Goal: Task Accomplishment & Management: Complete application form

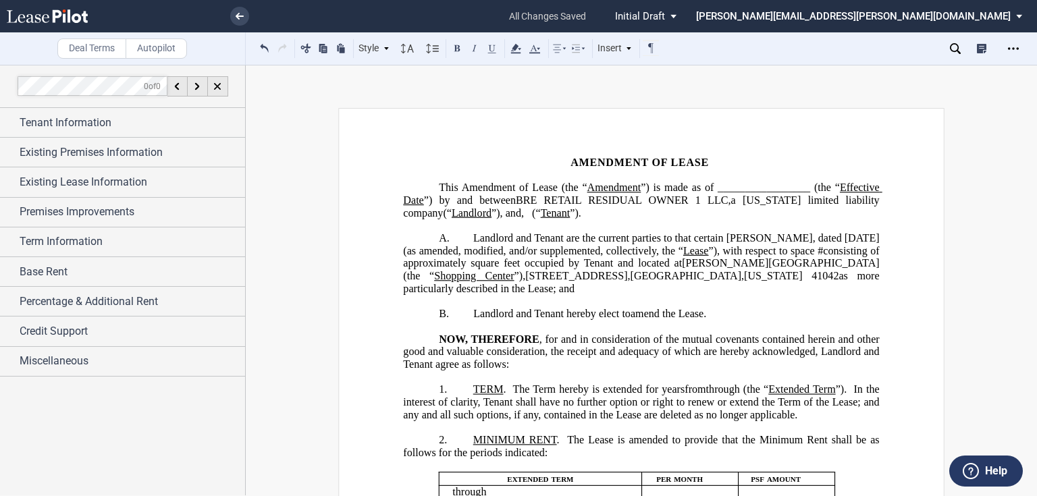
click at [785, 194] on span "[US_STATE]" at bounding box center [772, 200] width 58 height 12
click at [661, 308] on span "amend the Lease." at bounding box center [669, 314] width 76 height 12
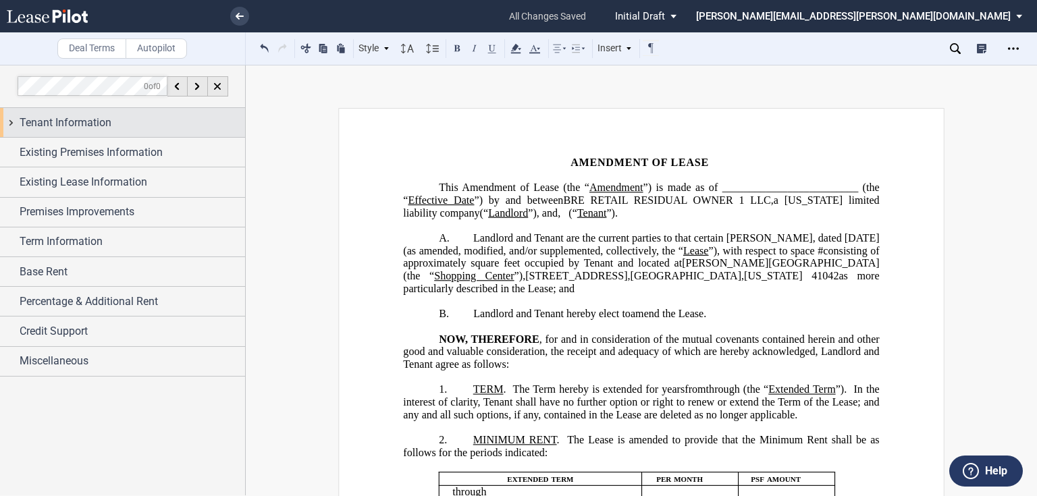
click at [76, 119] on span "Tenant Information" at bounding box center [66, 123] width 92 height 16
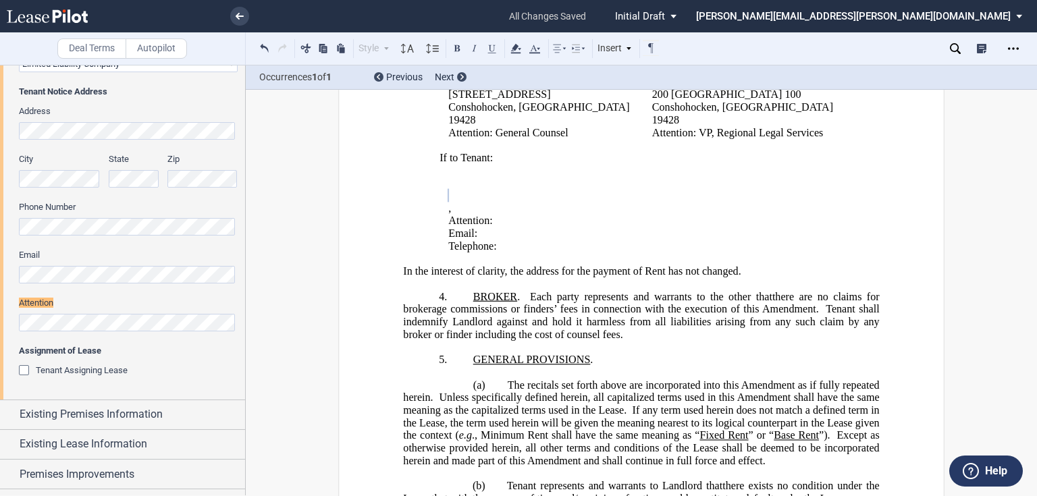
scroll to position [313, 0]
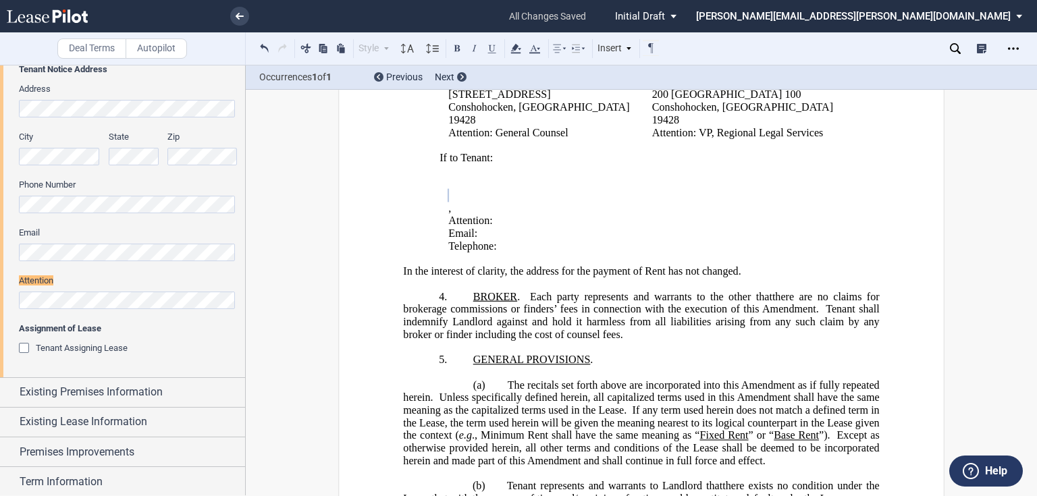
click at [0, 286] on html ".bocls-1{fill:#26354a;fill-rule:evenodd} Loading... × all changes saved Pending…" at bounding box center [518, 248] width 1037 height 496
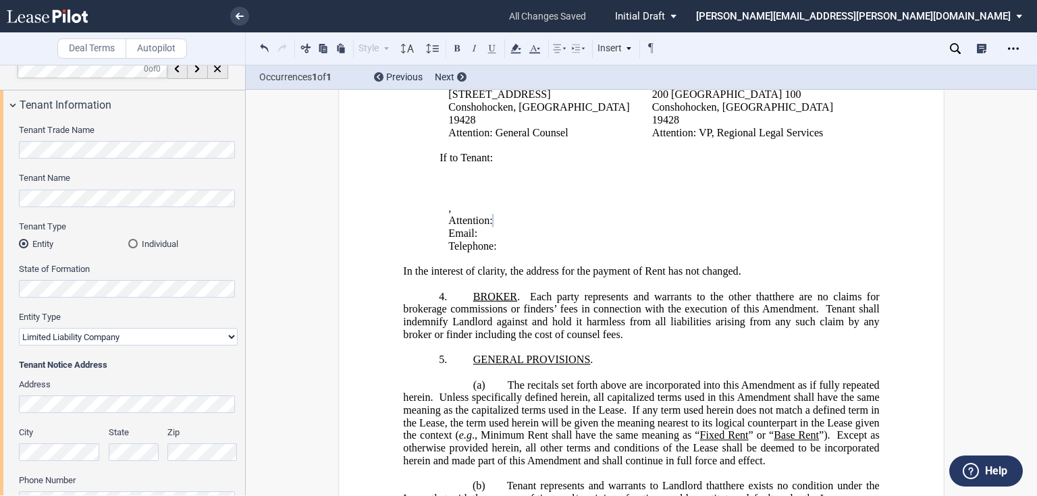
scroll to position [0, 0]
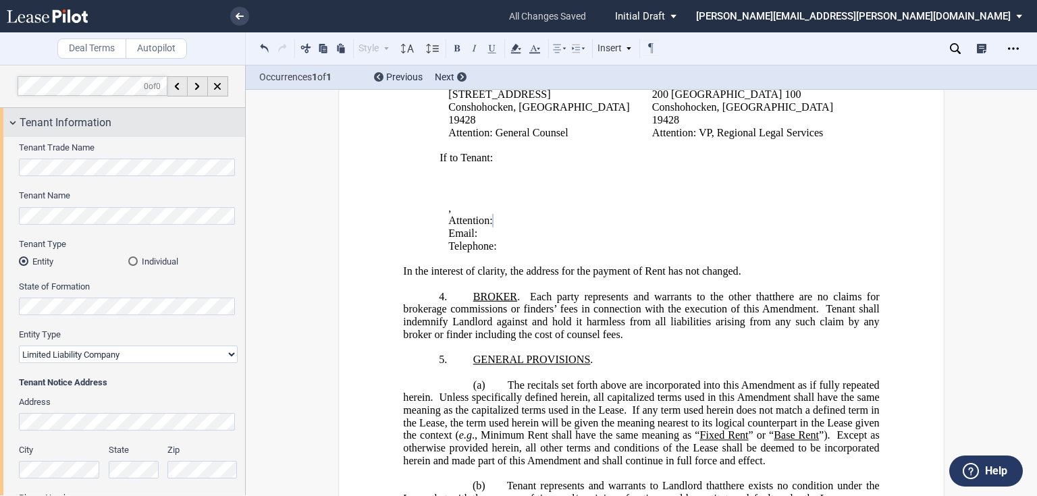
click at [43, 122] on span "Tenant Information" at bounding box center [66, 123] width 92 height 16
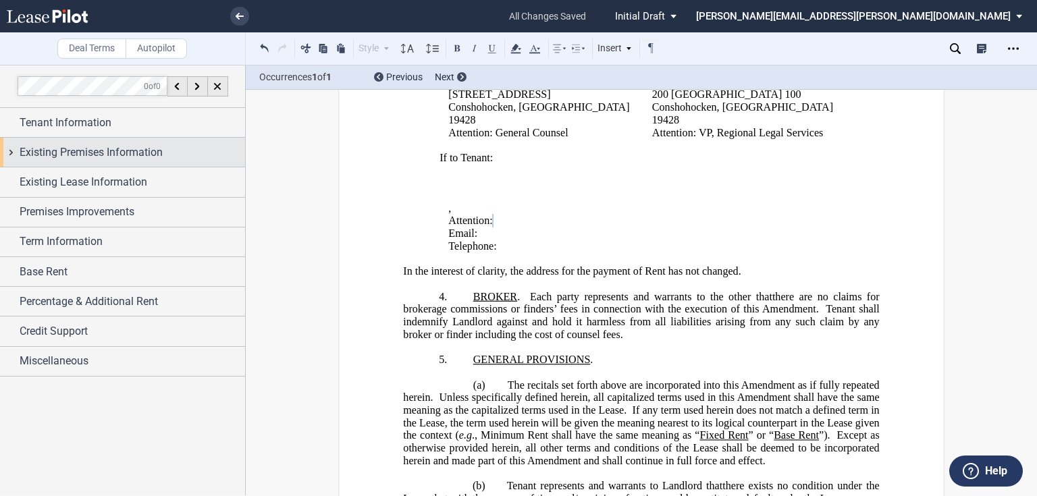
click at [41, 146] on span "Existing Premises Information" at bounding box center [91, 153] width 143 height 16
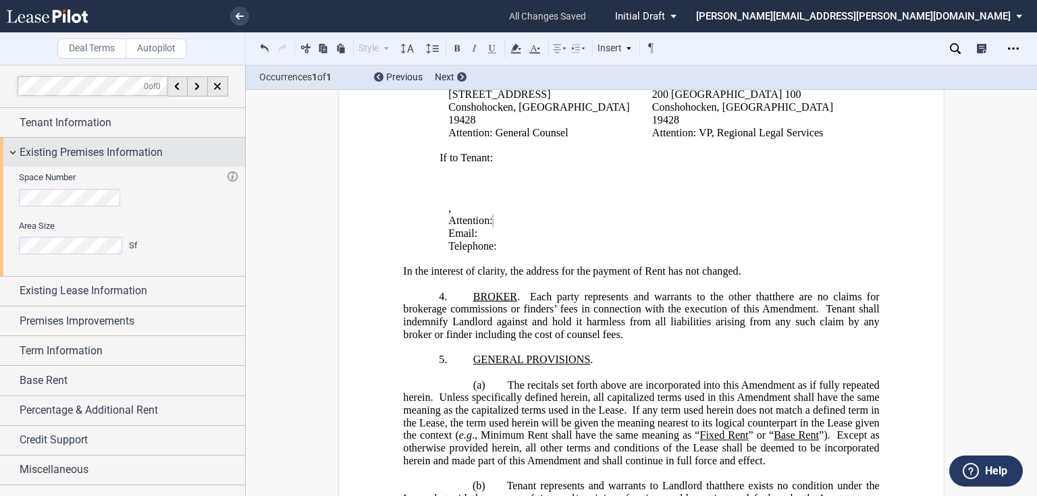
click at [41, 149] on span "Existing Premises Information" at bounding box center [91, 153] width 143 height 16
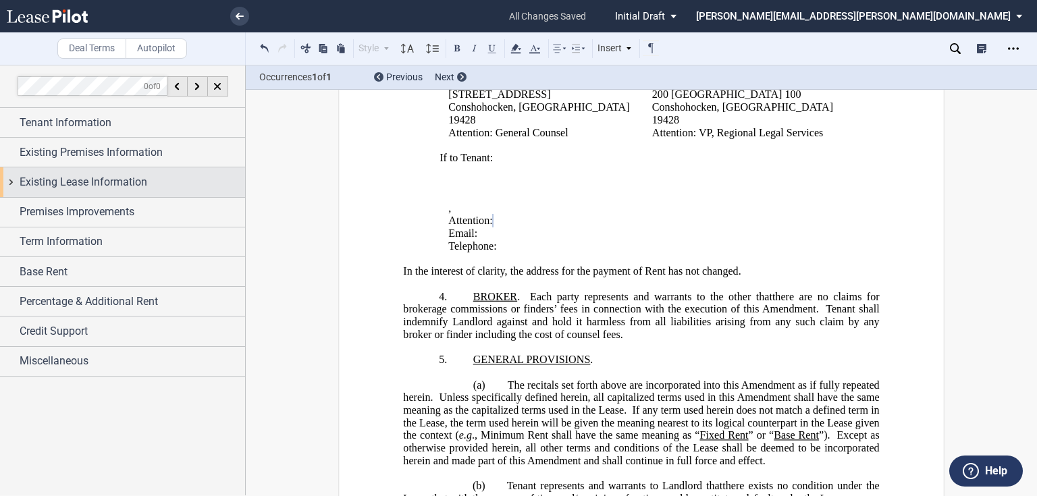
click at [39, 182] on span "Existing Lease Information" at bounding box center [84, 182] width 128 height 16
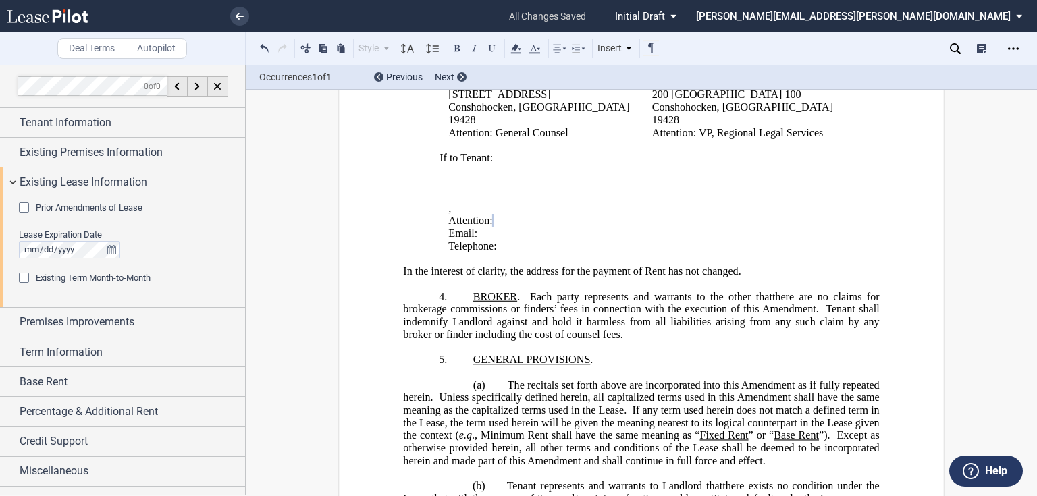
click at [24, 210] on div "Prior Amendments of Lease" at bounding box center [26, 210] width 14 height 14
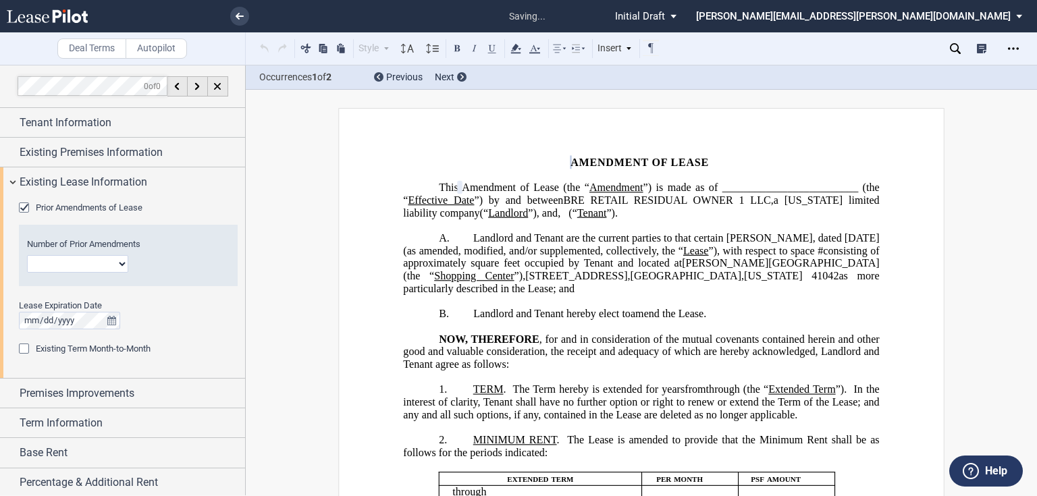
click at [57, 257] on select "1 2 3 4 5 6 7 8 9 10 11 12" at bounding box center [77, 264] width 101 height 18
select select "number:1"
click at [27, 255] on select "1 2 3 4 5 6 7 8 9 10 11 12" at bounding box center [77, 264] width 101 height 18
click at [50, 182] on span "Existing Lease Information" at bounding box center [84, 182] width 128 height 16
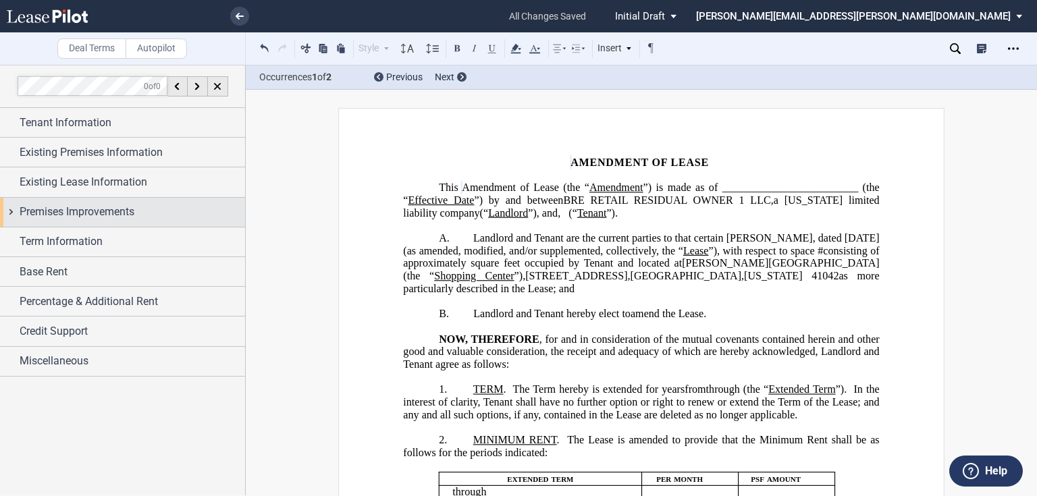
click at [45, 216] on span "Premises Improvements" at bounding box center [77, 212] width 115 height 16
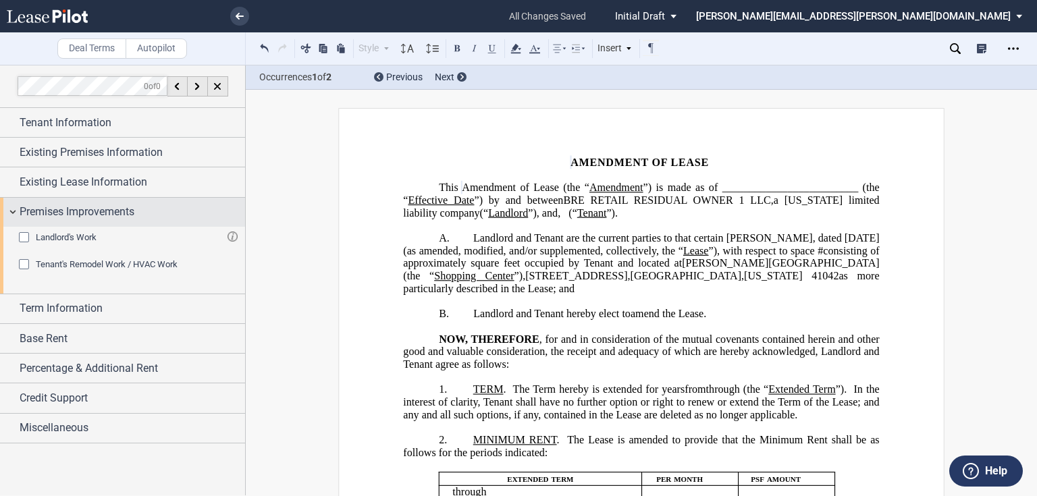
click at [26, 205] on span "Premises Improvements" at bounding box center [77, 212] width 115 height 16
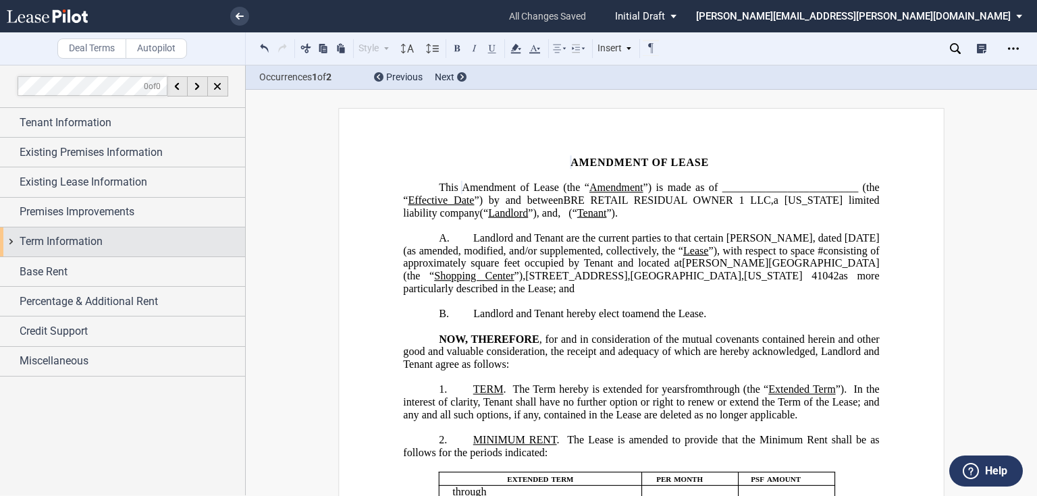
click at [35, 244] on span "Term Information" at bounding box center [61, 242] width 83 height 16
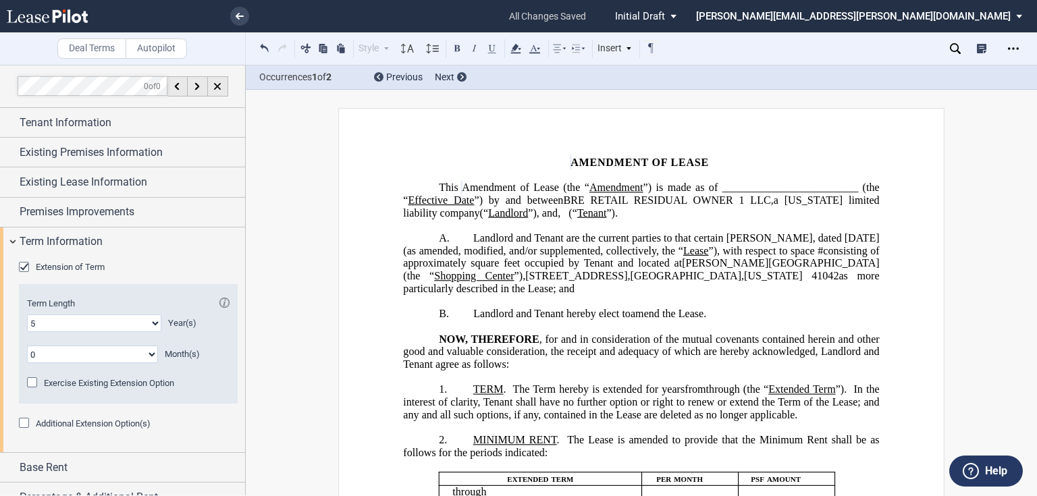
scroll to position [54, 0]
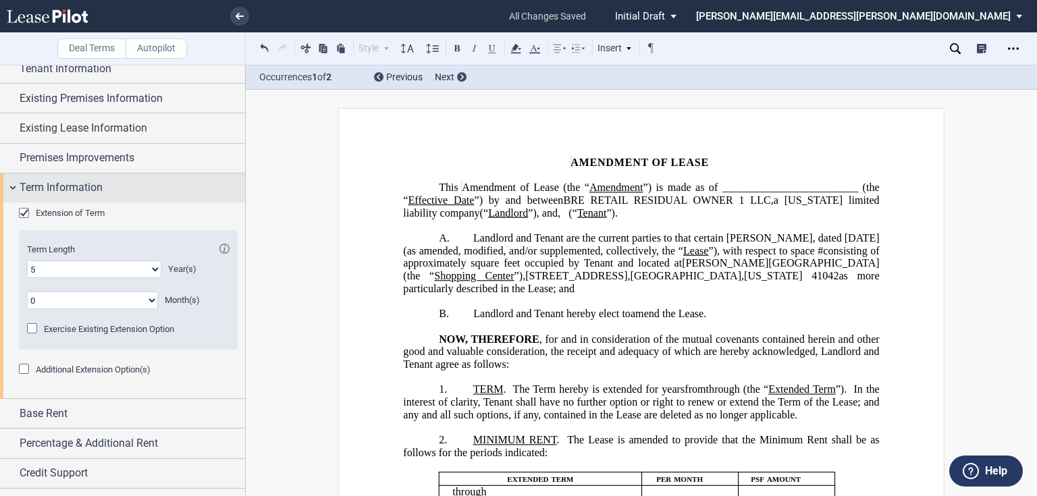
click at [56, 184] on span "Term Information" at bounding box center [61, 188] width 83 height 16
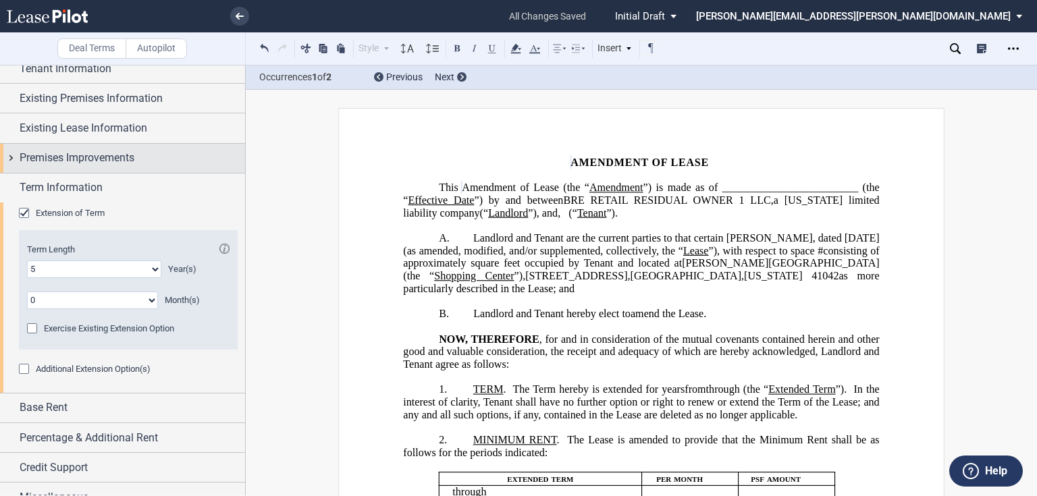
scroll to position [0, 0]
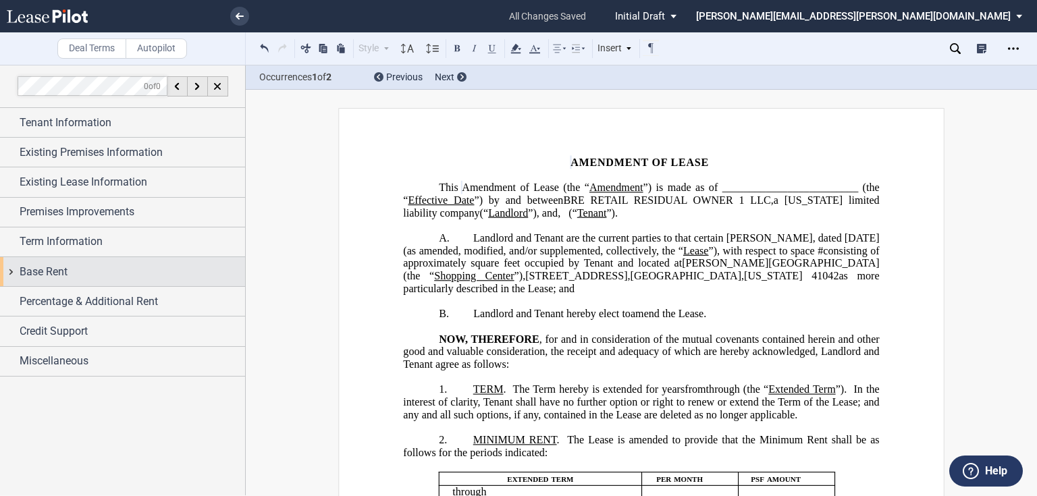
click at [54, 269] on span "Base Rent" at bounding box center [44, 272] width 48 height 16
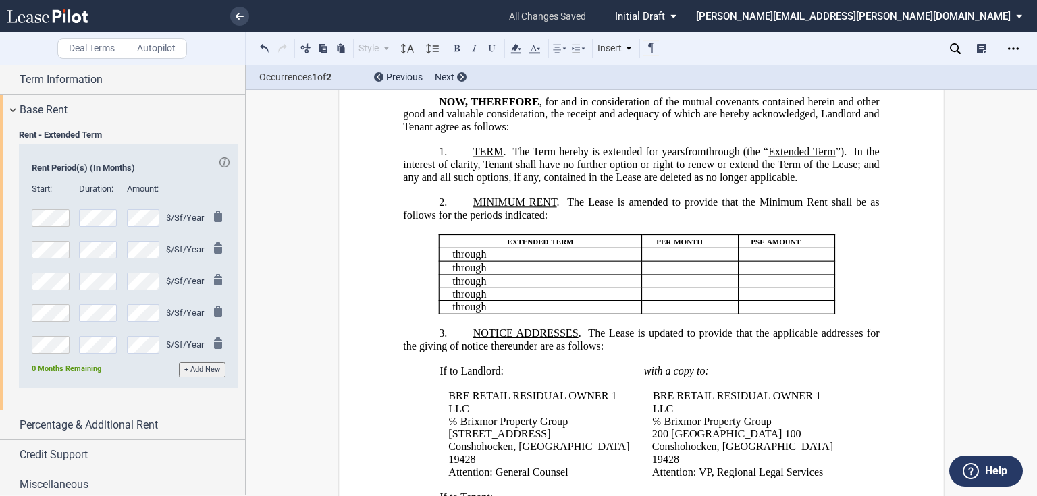
scroll to position [324, 0]
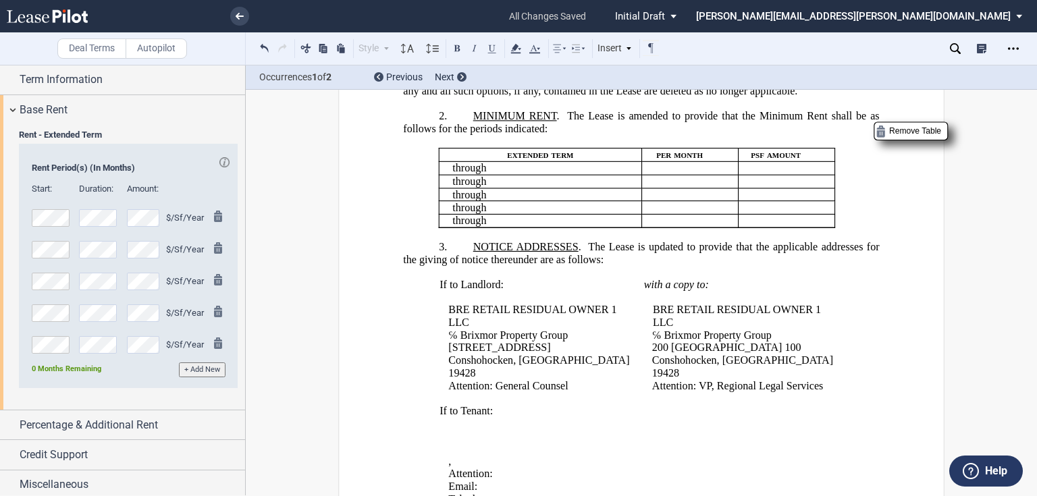
click at [656, 172] on td "﻿ ﻿" at bounding box center [690, 168] width 97 height 14
click at [45, 111] on span "Base Rent" at bounding box center [44, 110] width 48 height 16
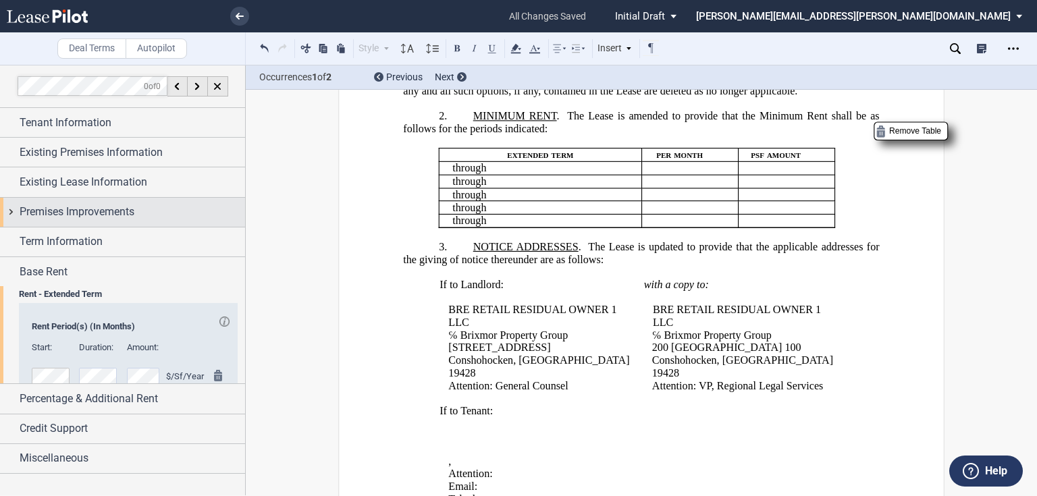
scroll to position [0, 0]
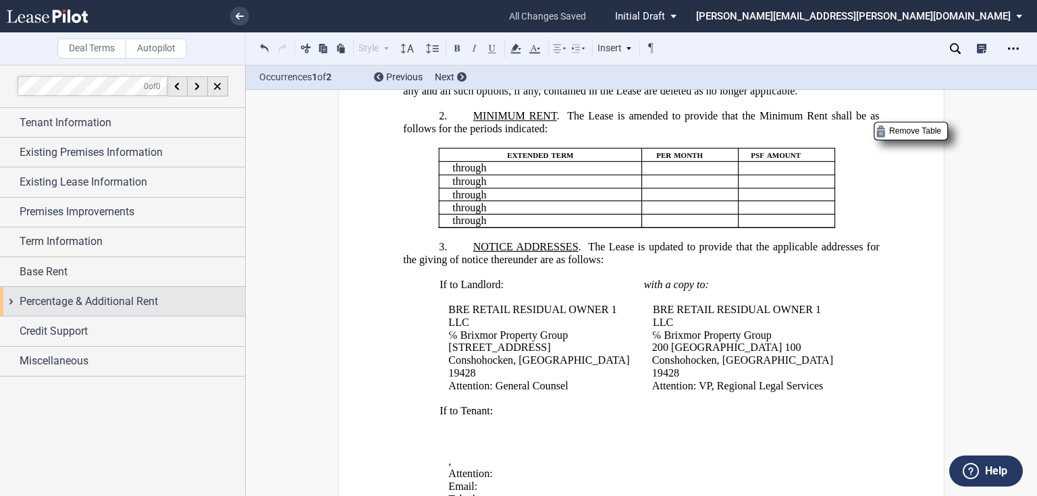
click at [43, 299] on span "Percentage & Additional Rent" at bounding box center [89, 302] width 138 height 16
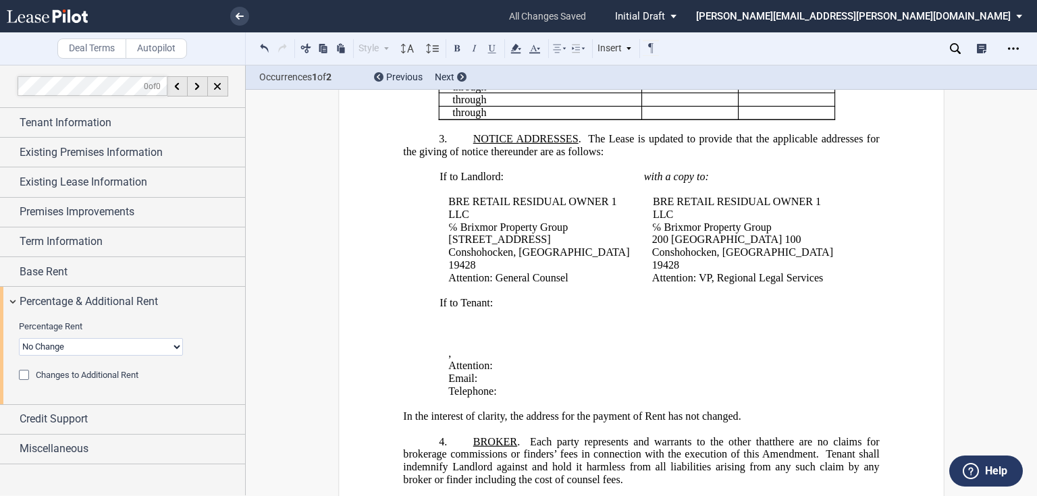
scroll to position [486, 0]
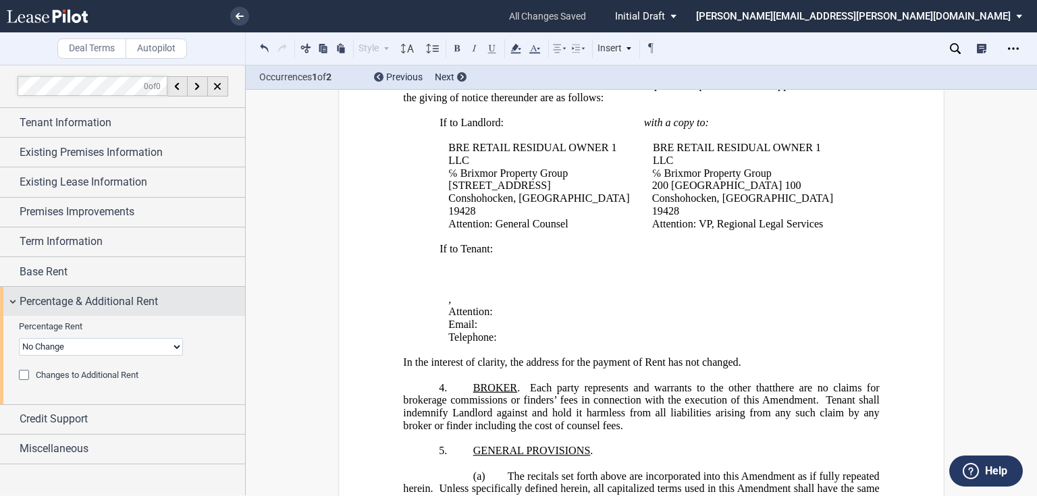
click at [54, 300] on span "Percentage & Additional Rent" at bounding box center [89, 302] width 138 height 16
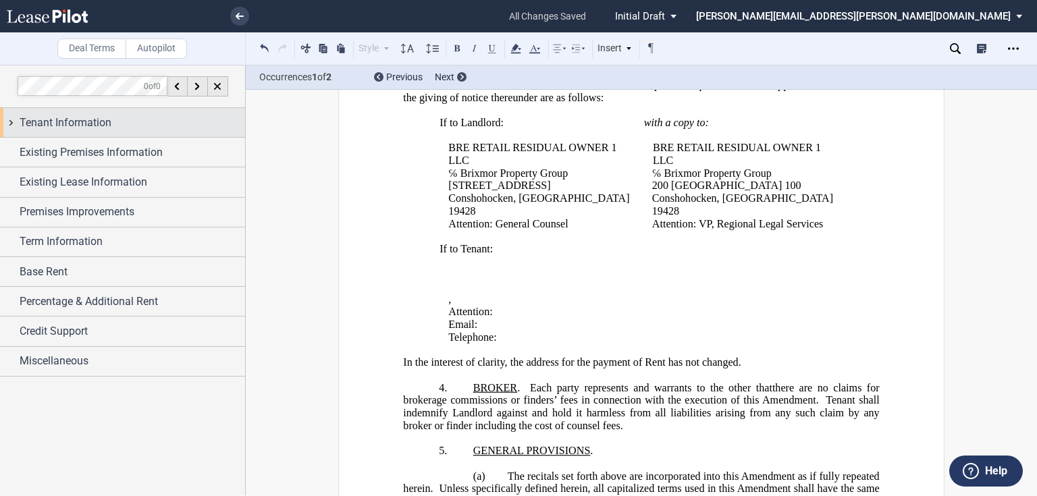
click at [46, 124] on span "Tenant Information" at bounding box center [66, 123] width 92 height 16
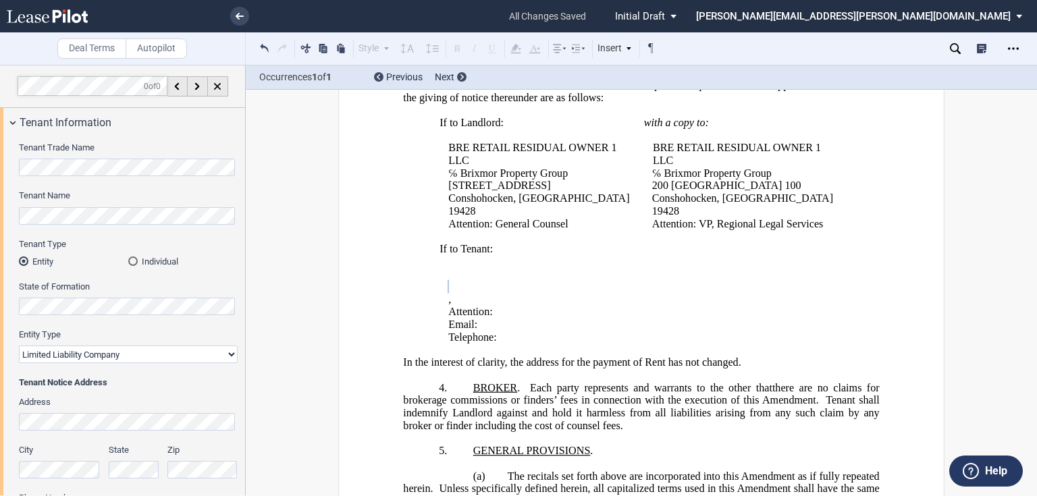
click at [16, 413] on div "Tenant Trade Name Tenant Name Tenant Type Entity Individual State of Formation …" at bounding box center [122, 413] width 245 height 553
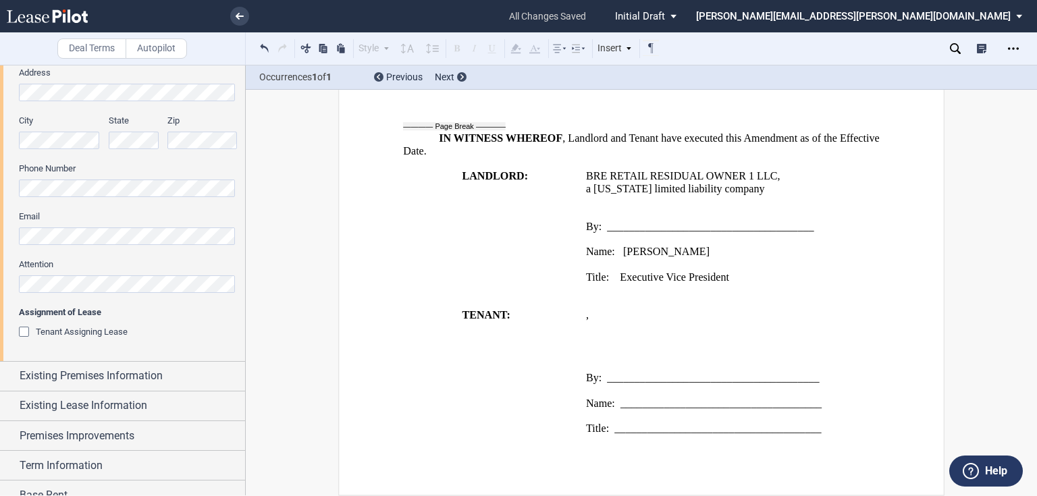
scroll to position [433, 0]
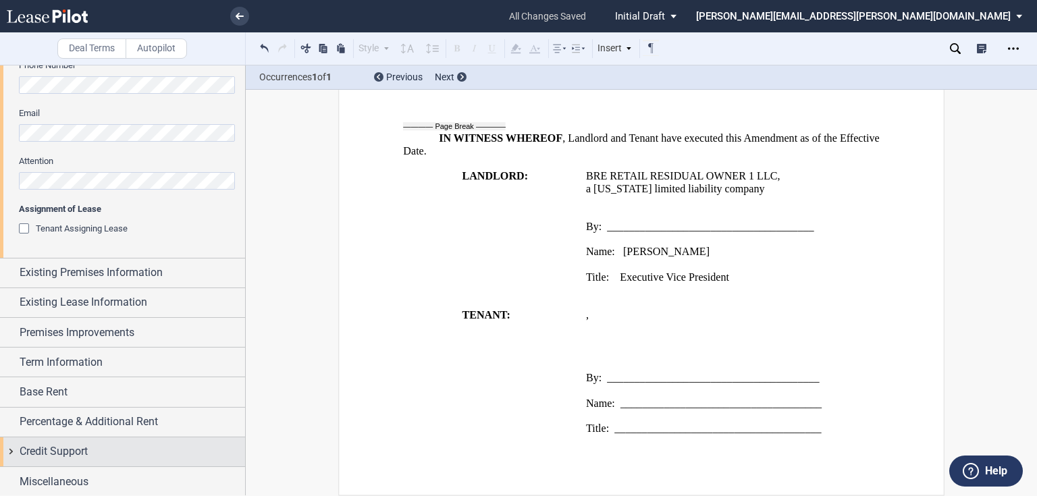
click at [91, 454] on div "Credit Support" at bounding box center [133, 452] width 226 height 16
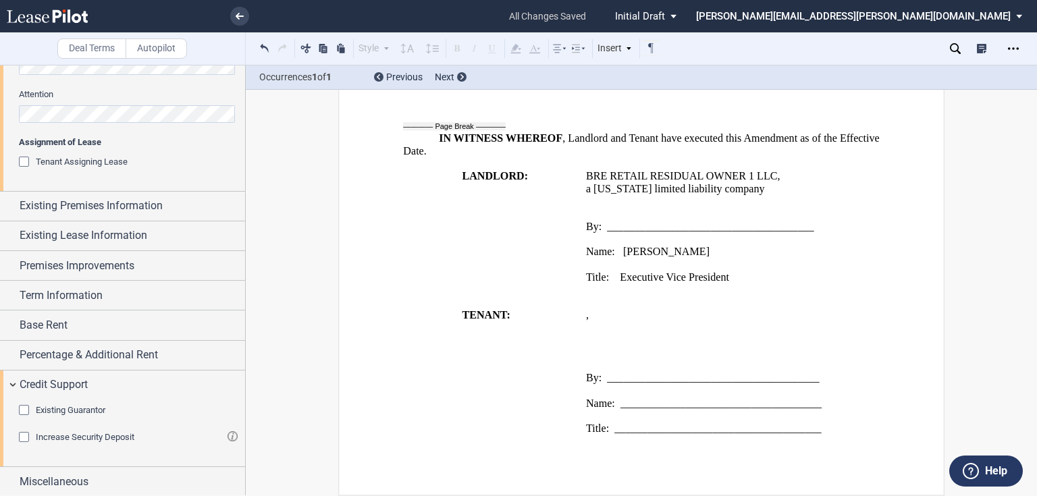
click at [86, 409] on span "Existing Guarantor" at bounding box center [71, 410] width 70 height 10
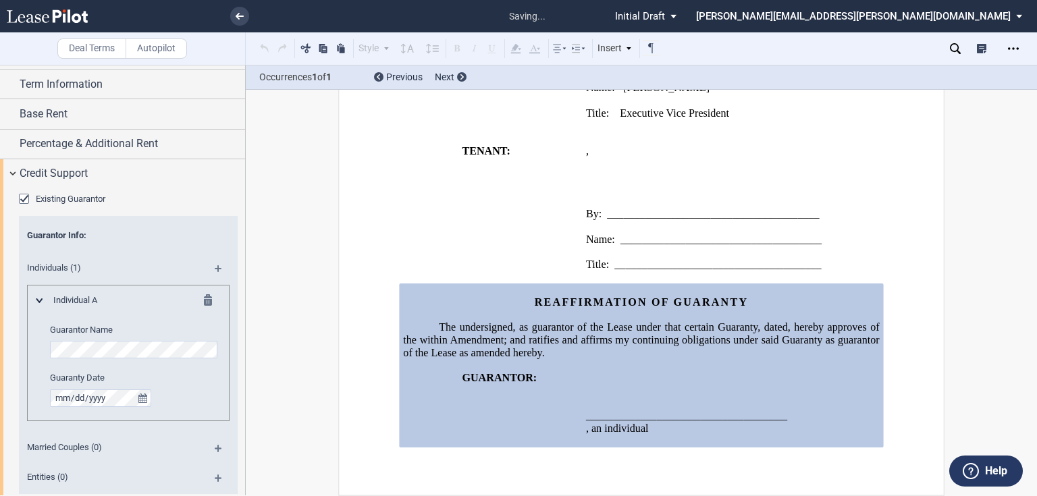
scroll to position [716, 0]
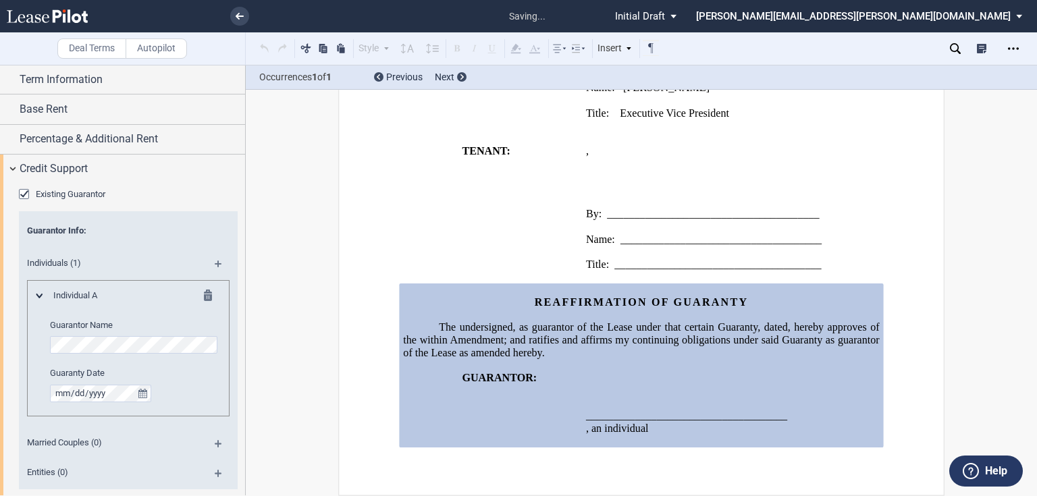
click at [205, 296] on md-icon at bounding box center [212, 298] width 16 height 16
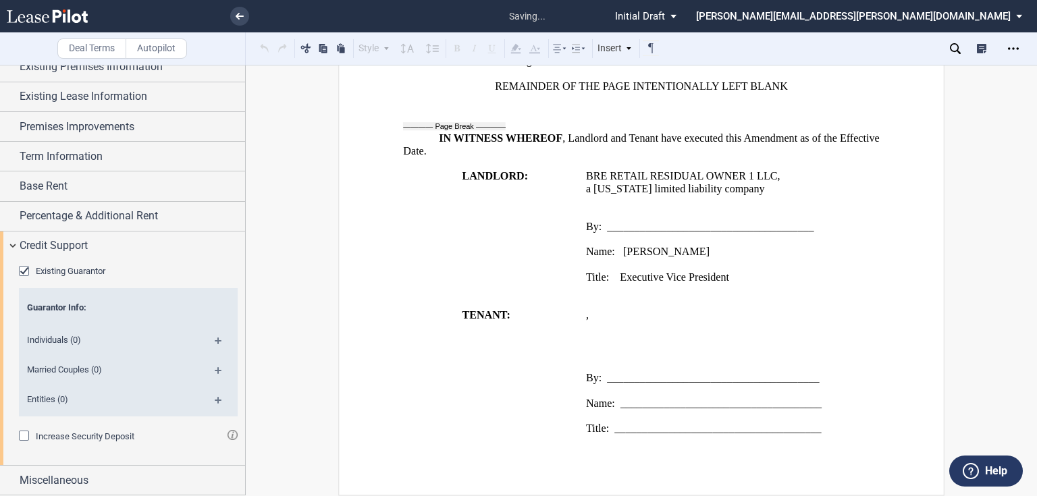
scroll to position [637, 0]
click at [215, 401] on md-icon at bounding box center [224, 406] width 18 height 16
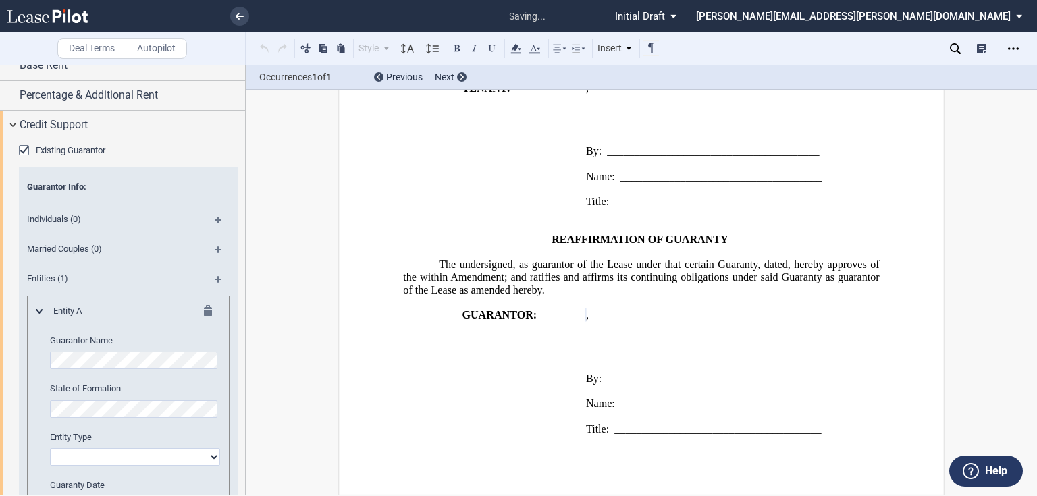
scroll to position [799, 0]
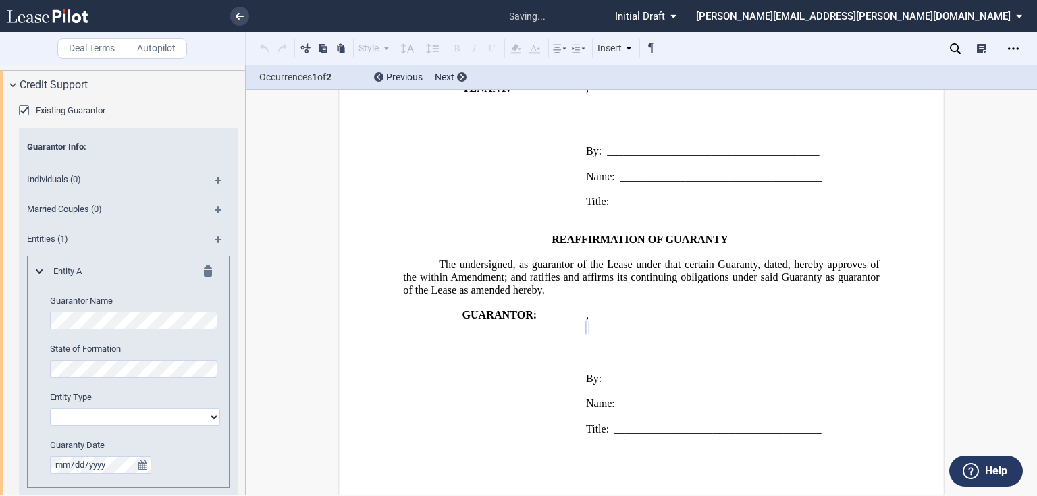
click at [27, 363] on div "Entity A Guarantor Name State of Formation Entity Type Corporation Limited Liab…" at bounding box center [128, 372] width 203 height 232
select select "corporation"
click at [654, 338] on p at bounding box center [733, 340] width 294 height 13
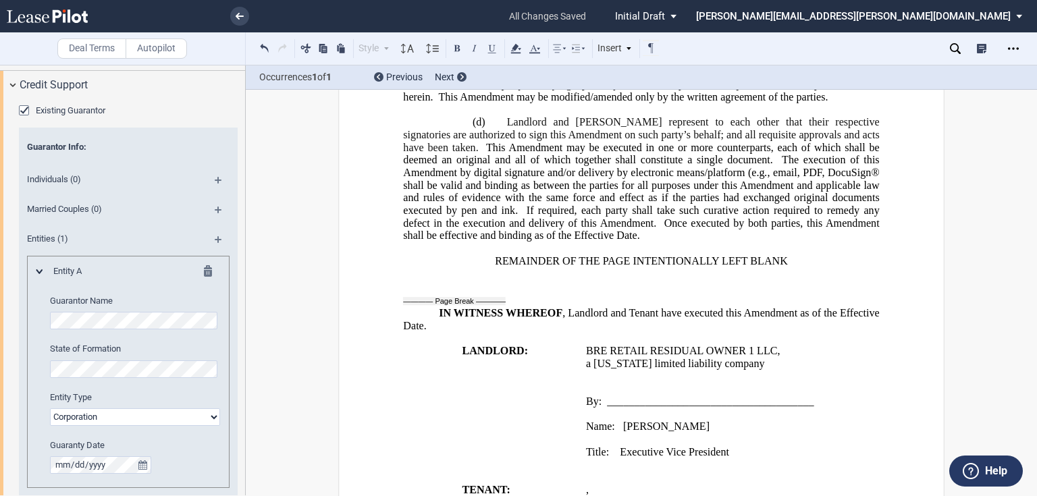
scroll to position [905, 0]
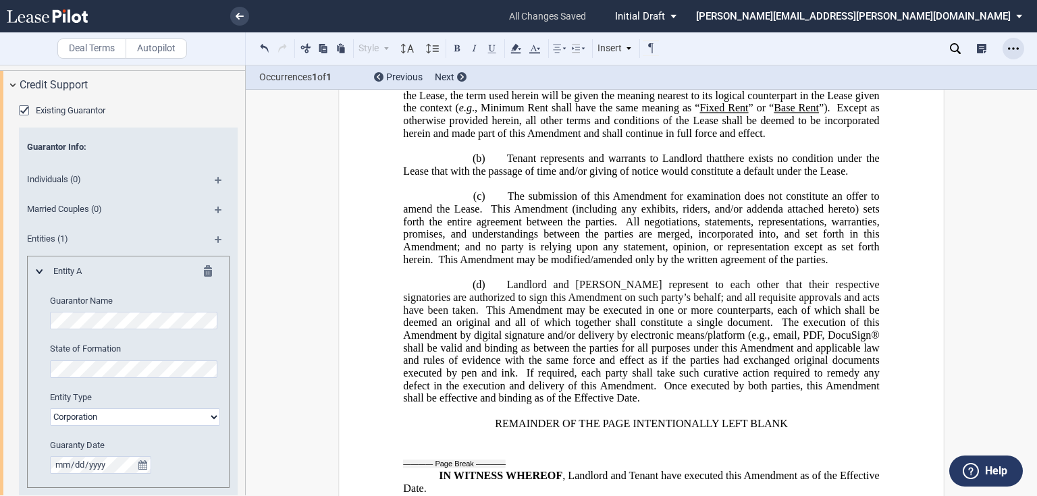
click at [1007, 51] on div "Open Lease options menu" at bounding box center [1014, 49] width 22 height 22
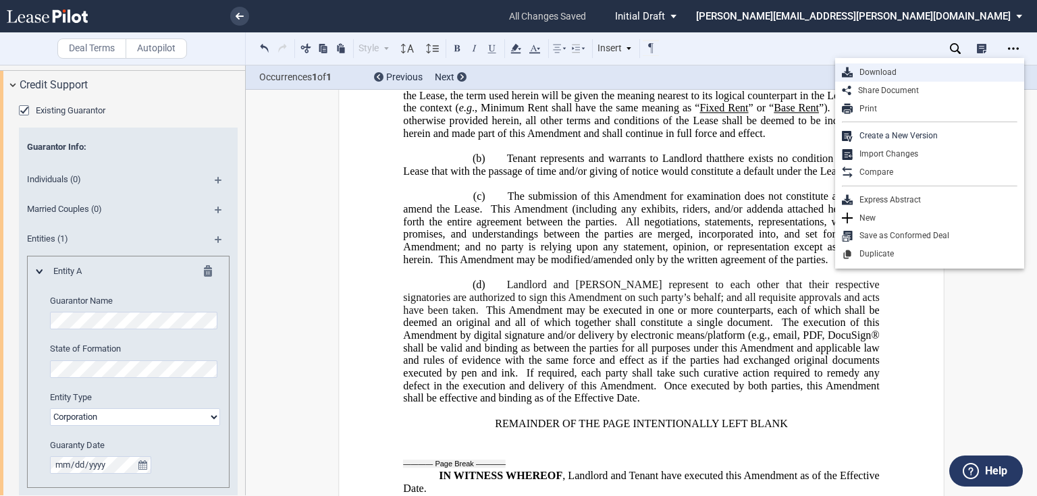
click at [868, 68] on div "Download" at bounding box center [935, 72] width 165 height 11
